Goal: Go to known website

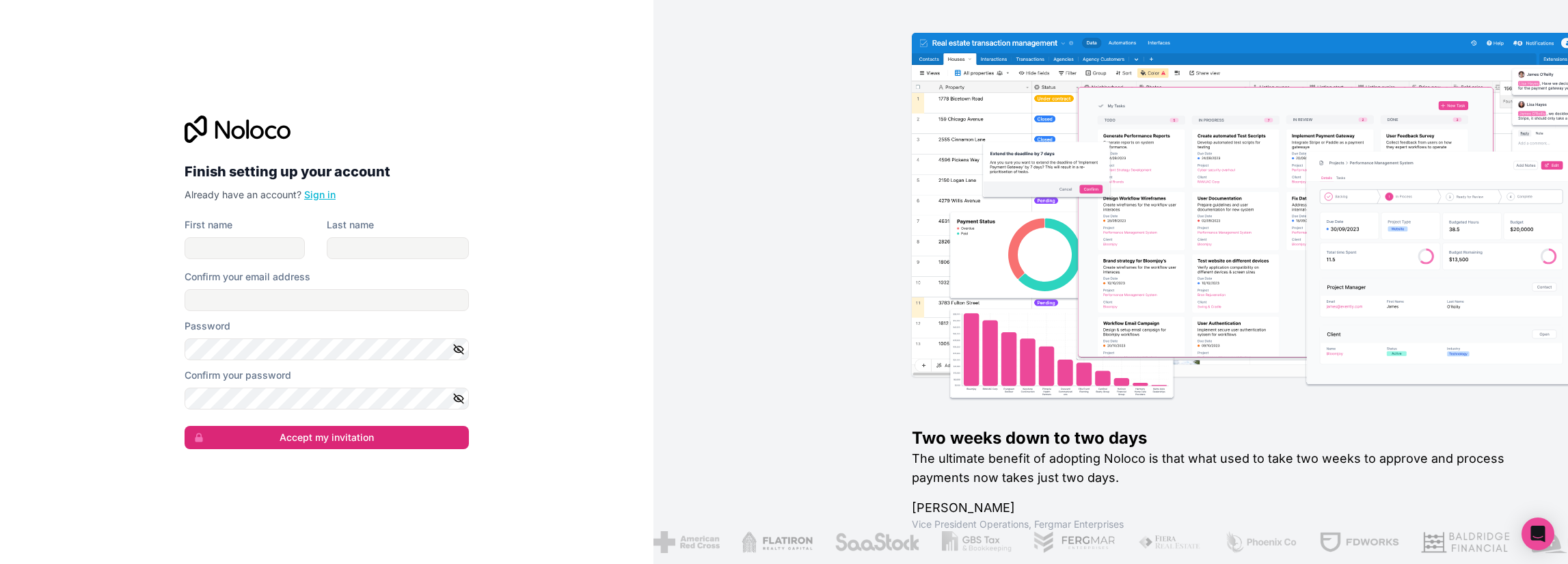
click at [318, 195] on link "Sign in" at bounding box center [320, 195] width 32 height 12
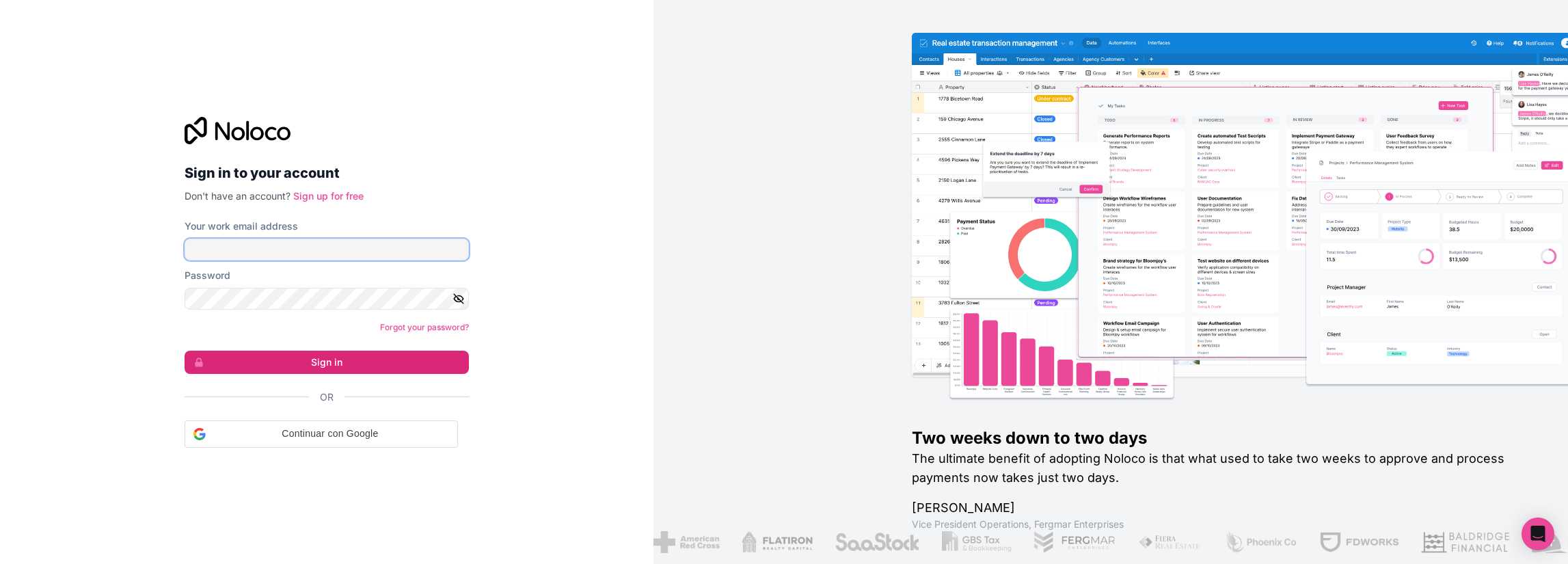
type input "**********"
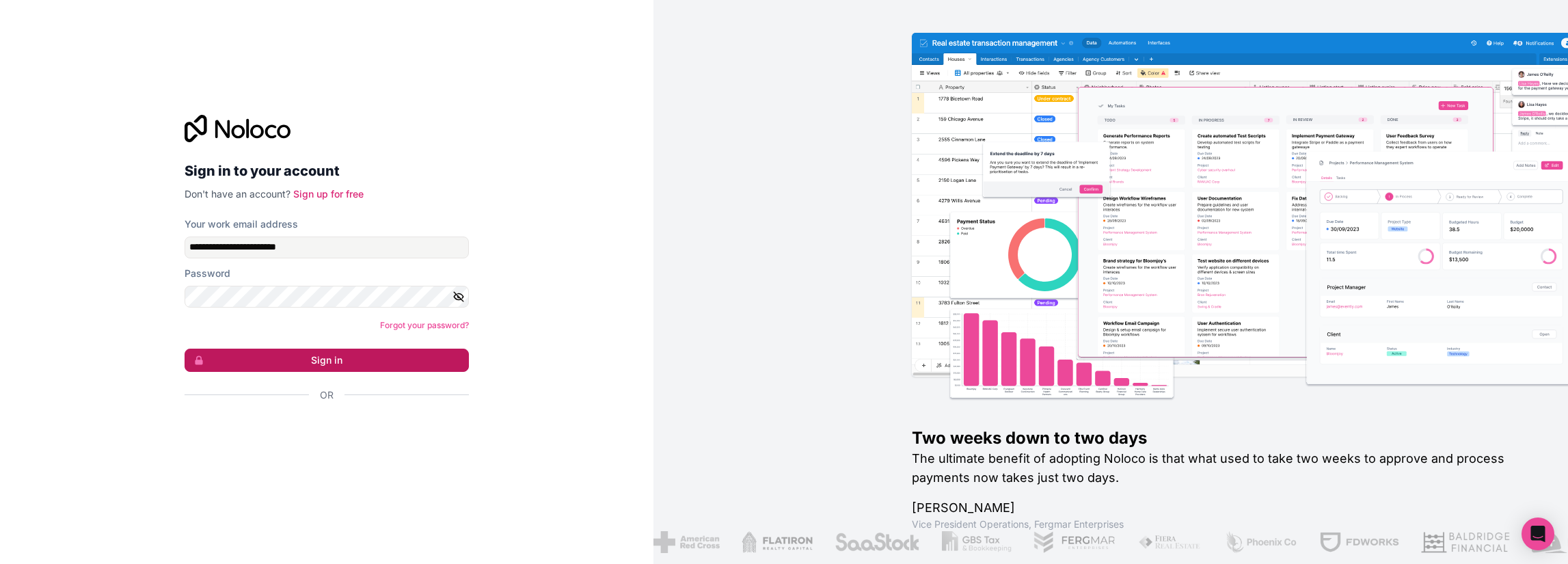
click at [342, 360] on button "Sign in" at bounding box center [327, 361] width 284 height 23
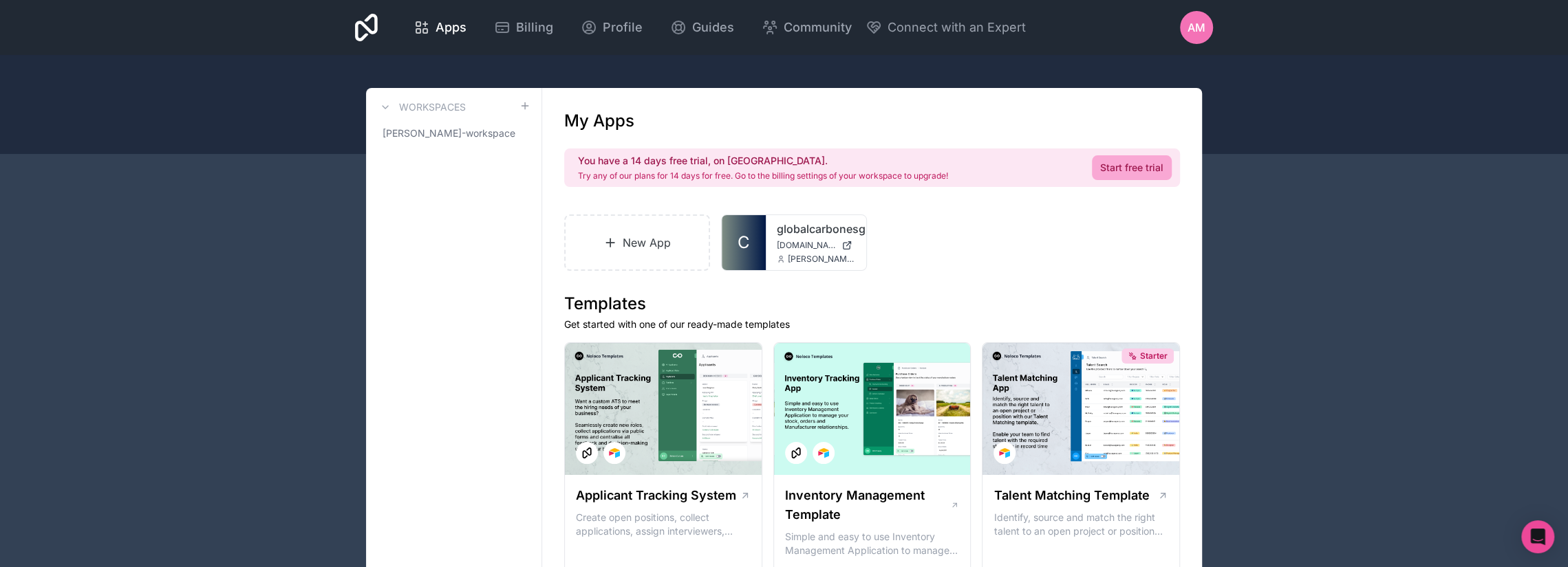
drag, startPoint x: 781, startPoint y: 203, endPoint x: 785, endPoint y: 226, distance: 23.3
click at [789, 239] on div "globalcarbonesg [DOMAIN_NAME] [PERSON_NAME][EMAIL_ADDRESS][DOMAIN_NAME]" at bounding box center [816, 242] width 100 height 55
click at [838, 236] on icon at bounding box center [841, 236] width 11 height 11
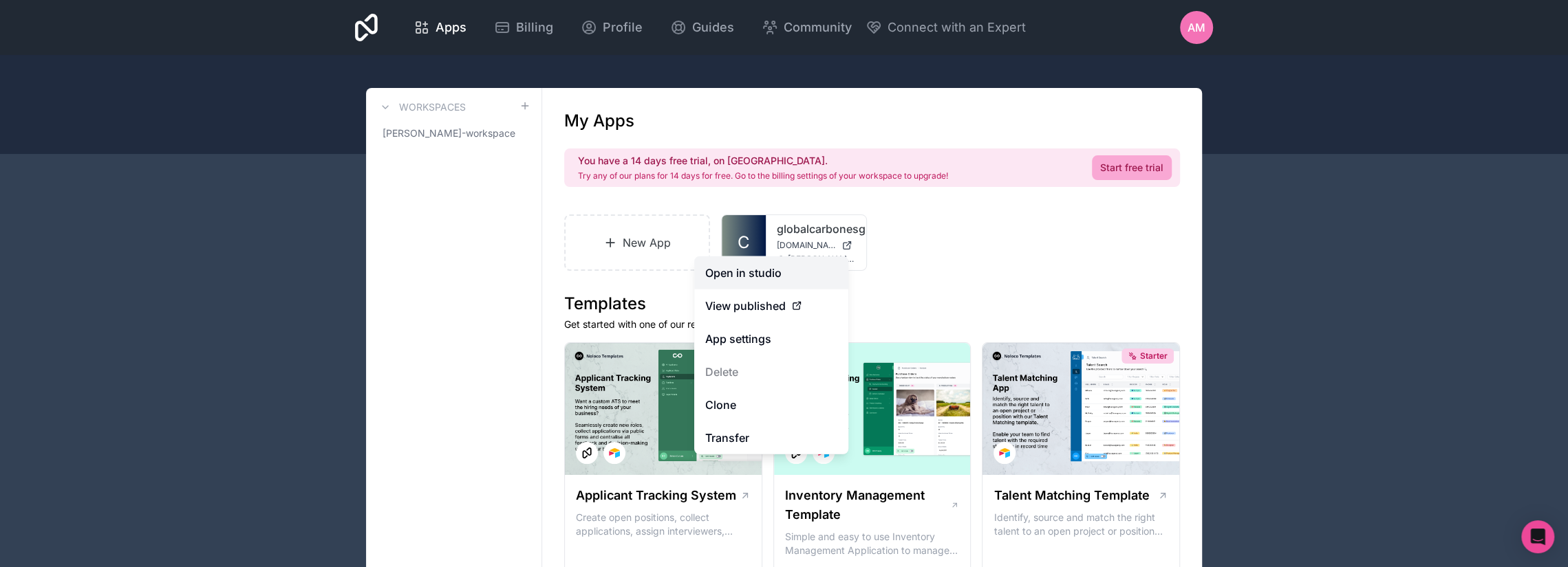
click at [752, 282] on link "Open in studio" at bounding box center [771, 273] width 154 height 33
